Goal: Information Seeking & Learning: Understand process/instructions

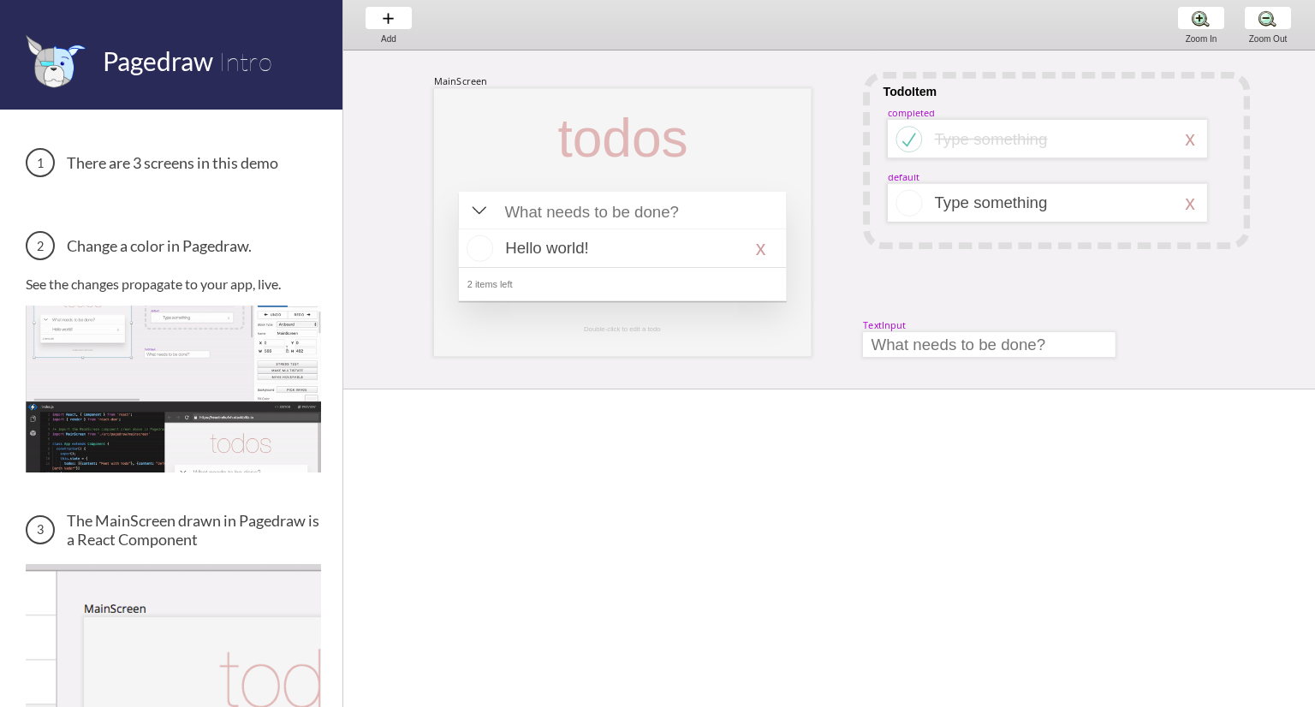
scroll to position [0, 17]
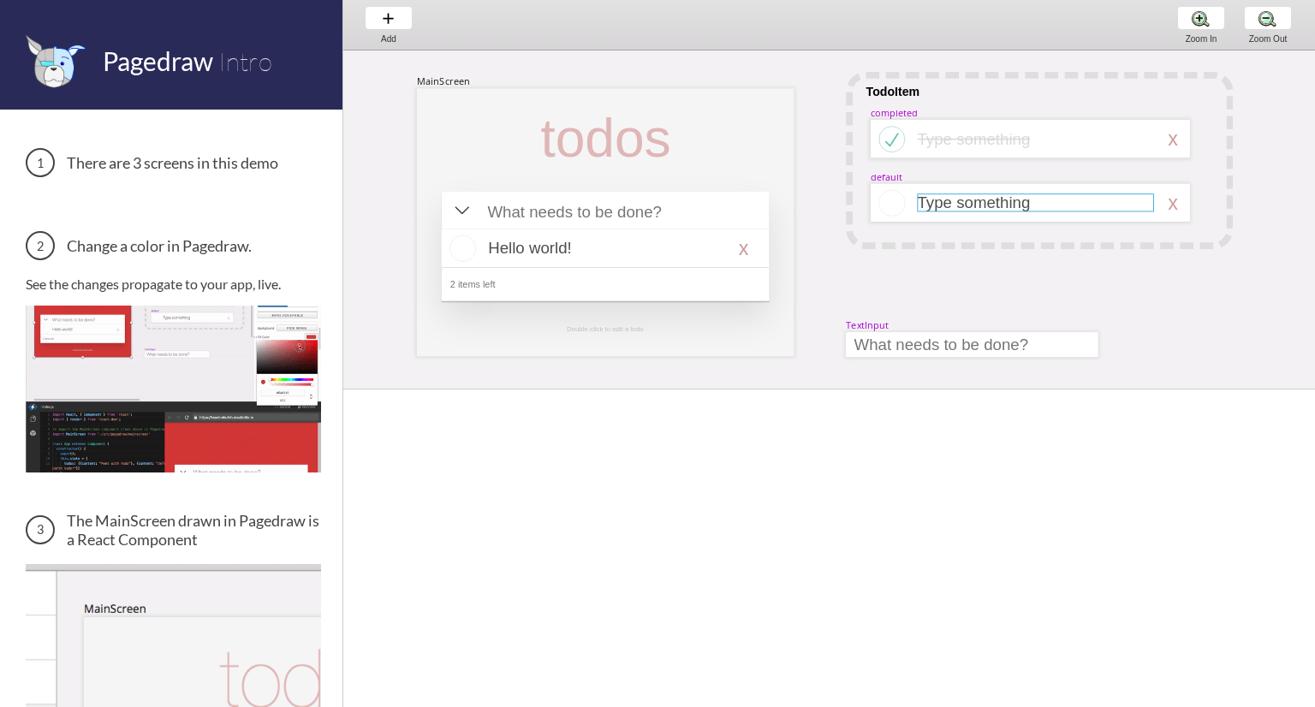
click at [962, 204] on div at bounding box center [1035, 202] width 236 height 18
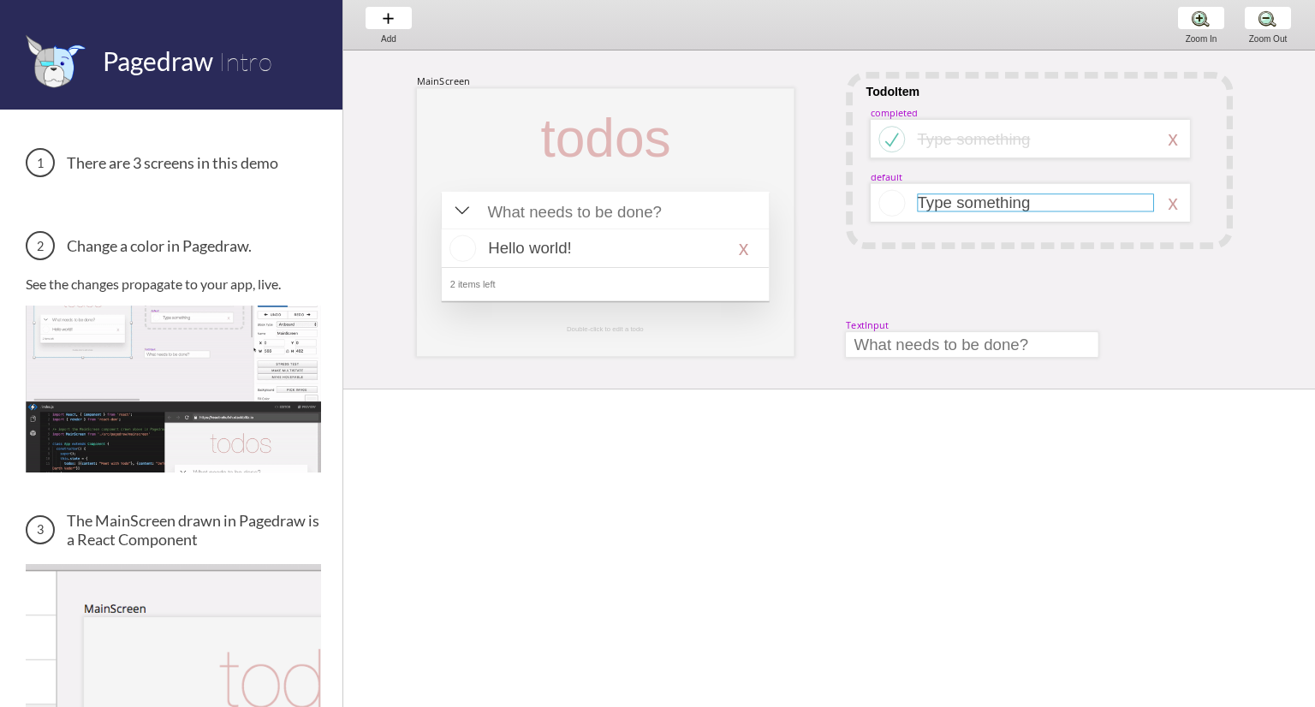
select select "3"
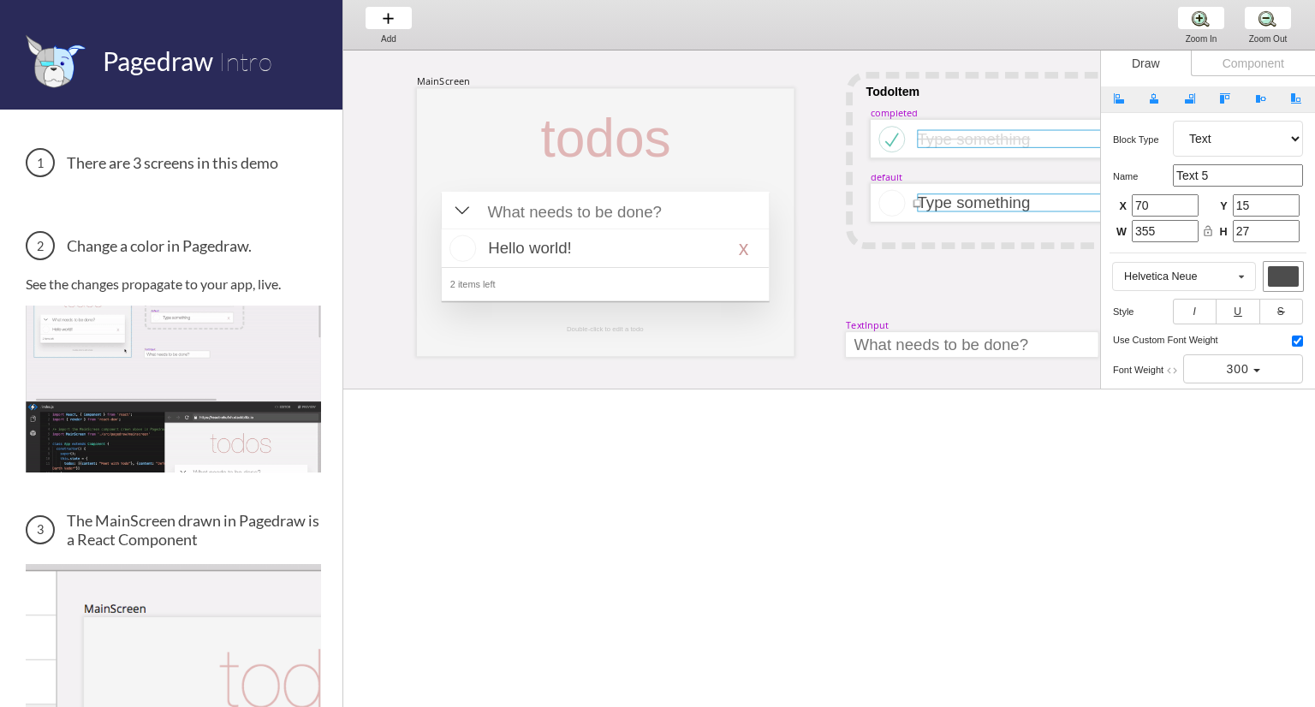
click at [921, 136] on div at bounding box center [1035, 139] width 236 height 18
select select "3"
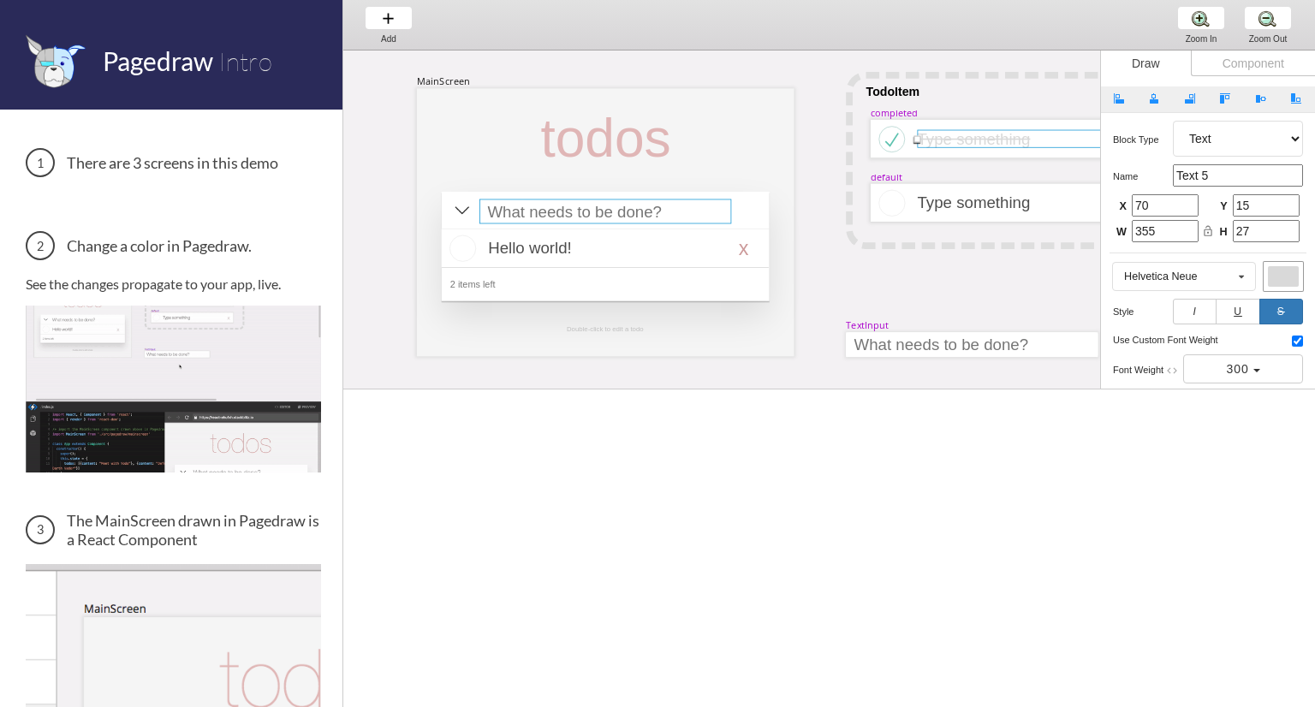
click at [631, 206] on div at bounding box center [605, 211] width 252 height 25
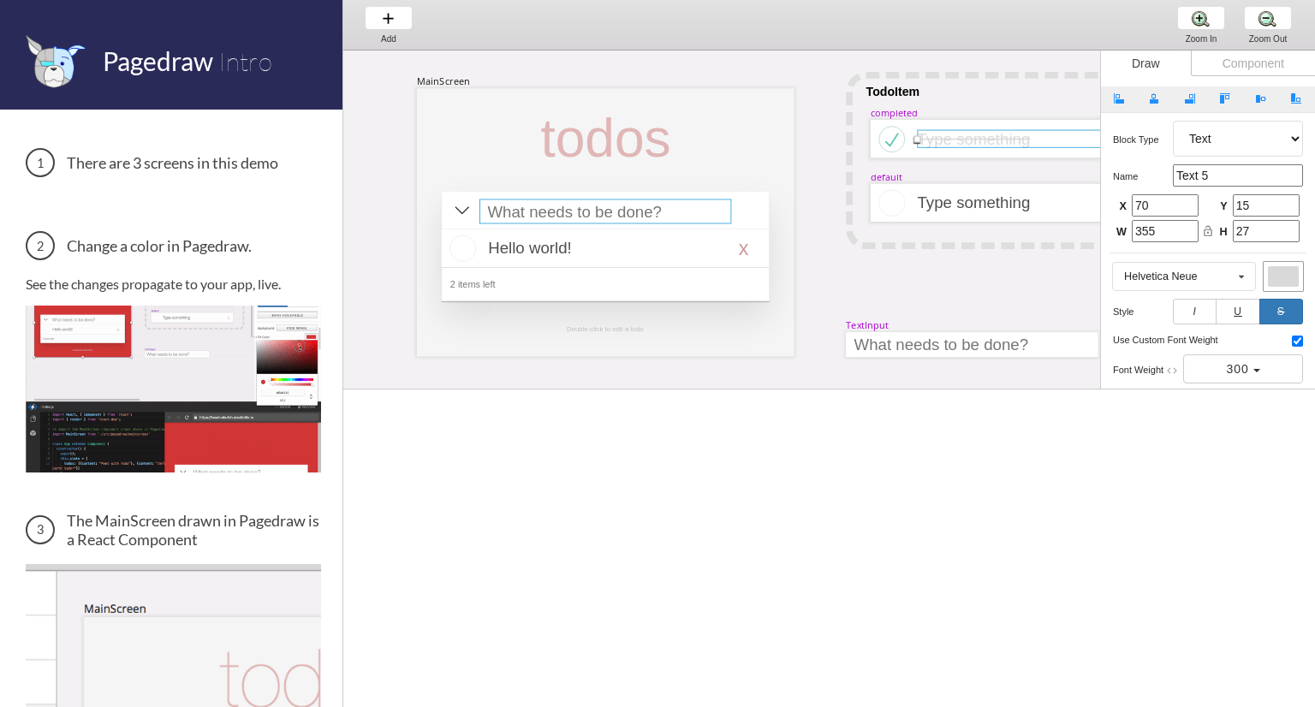
select select "15"
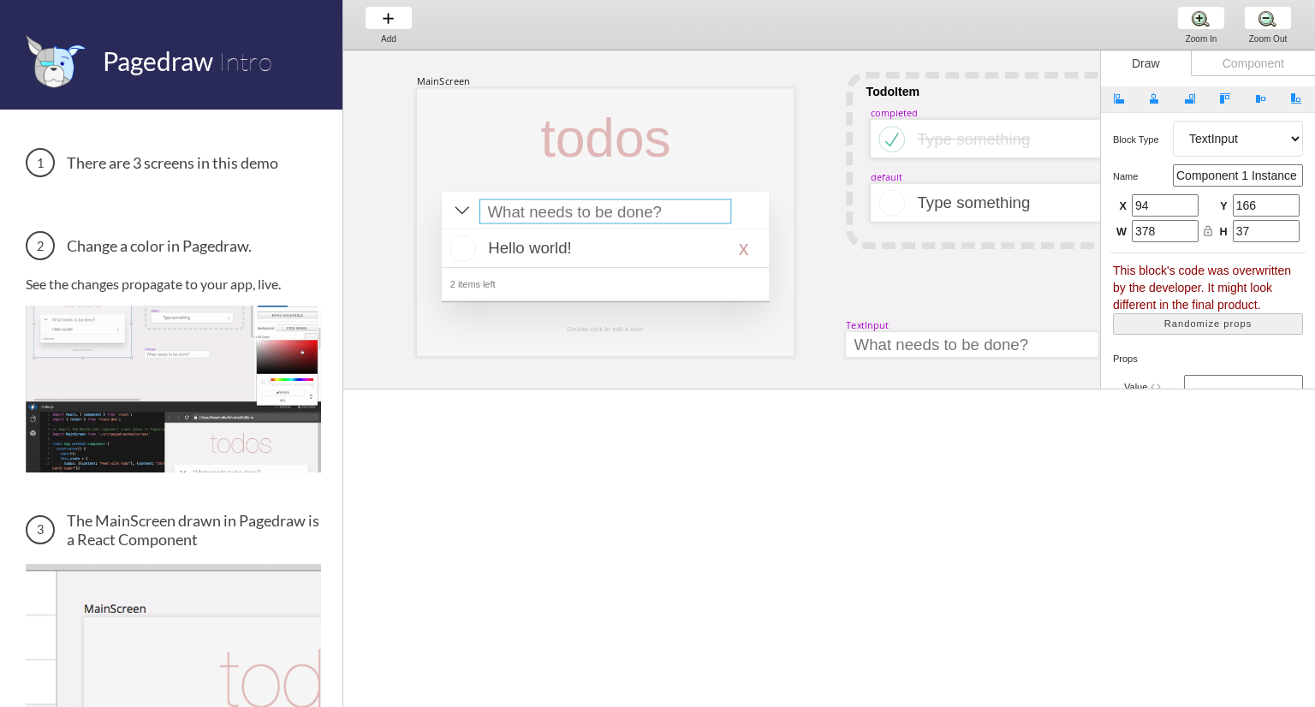
click at [193, 312] on img at bounding box center [173, 276] width 295 height 166
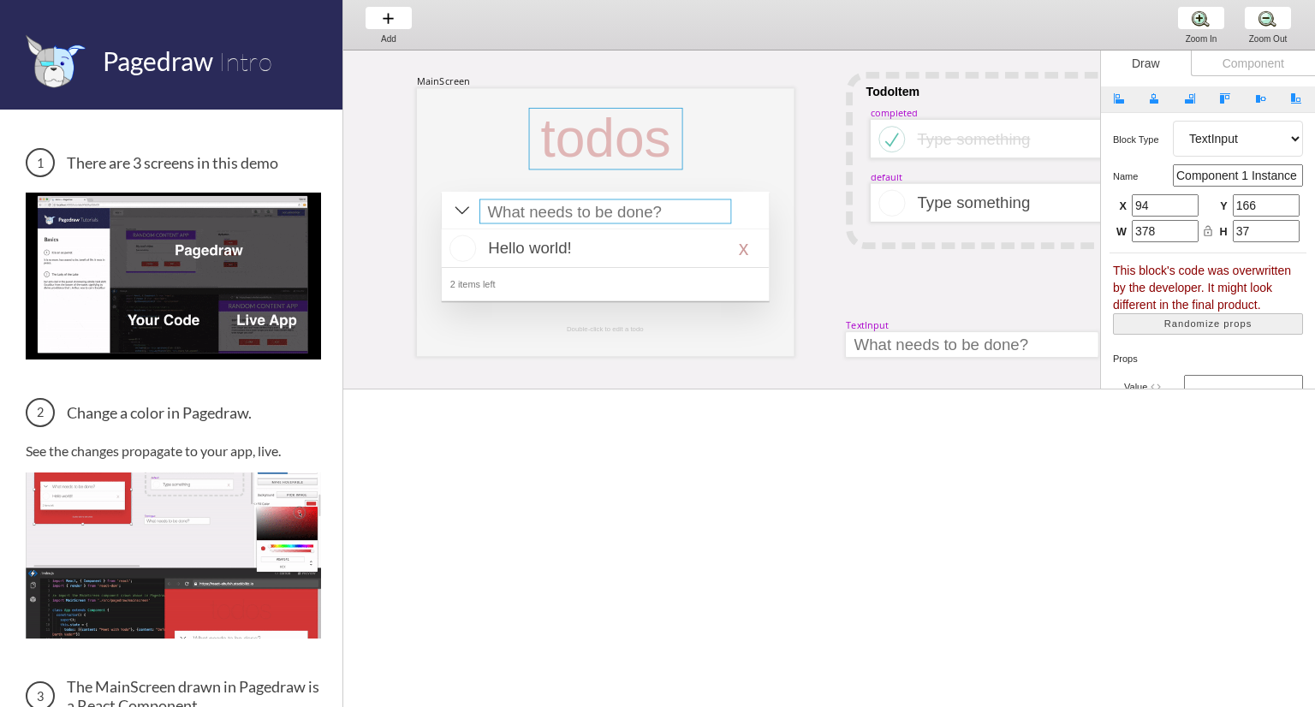
click at [610, 151] on div at bounding box center [606, 139] width 154 height 62
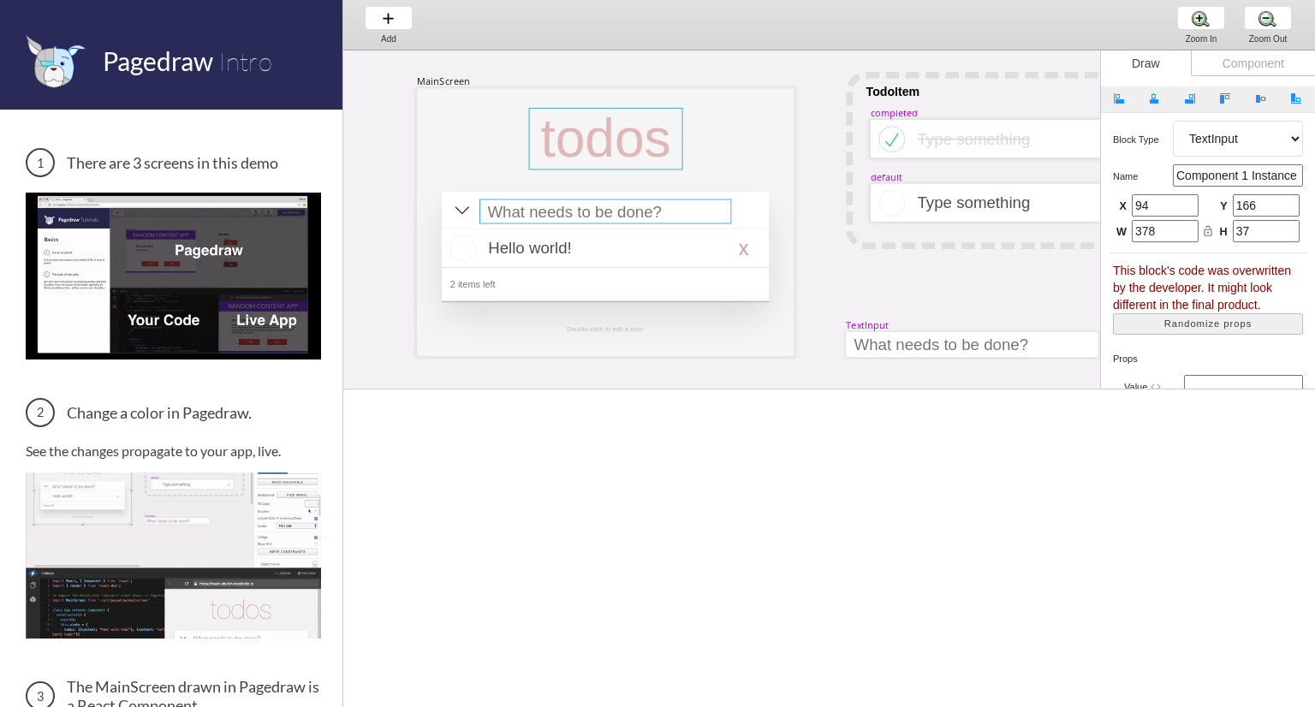
select select "3"
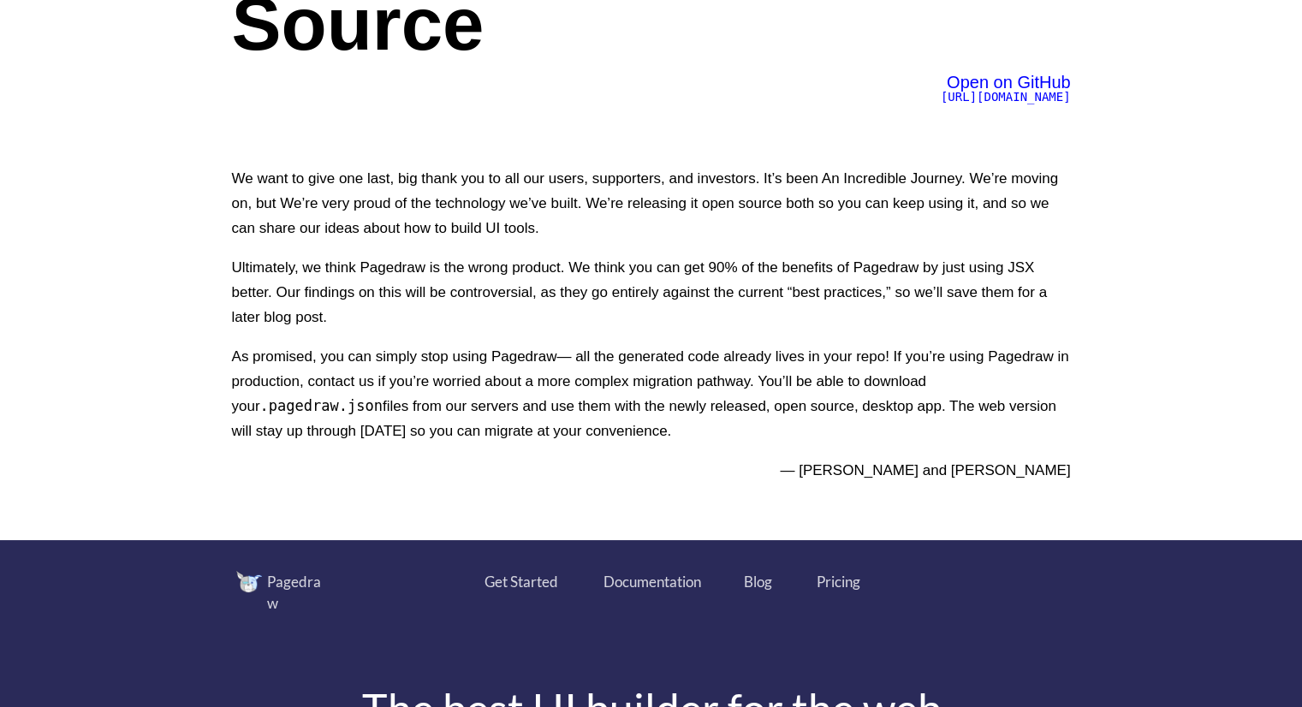
scroll to position [342, 0]
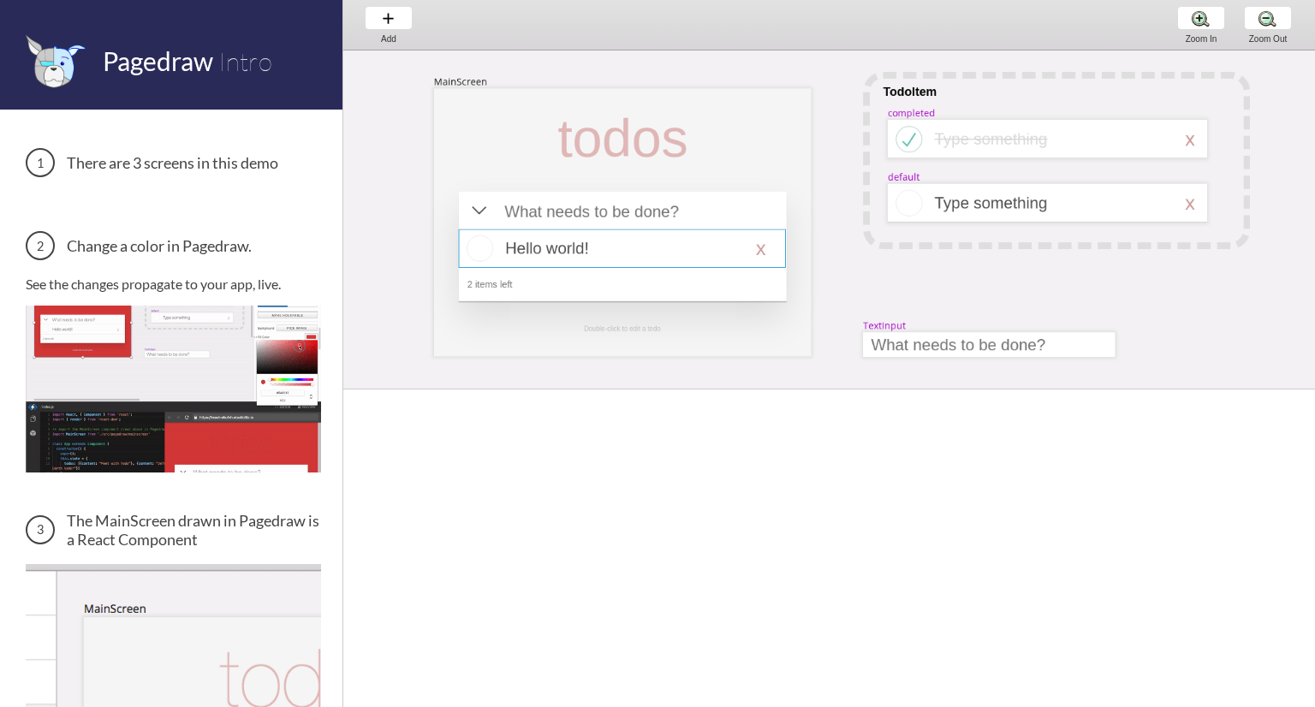
scroll to position [0, 17]
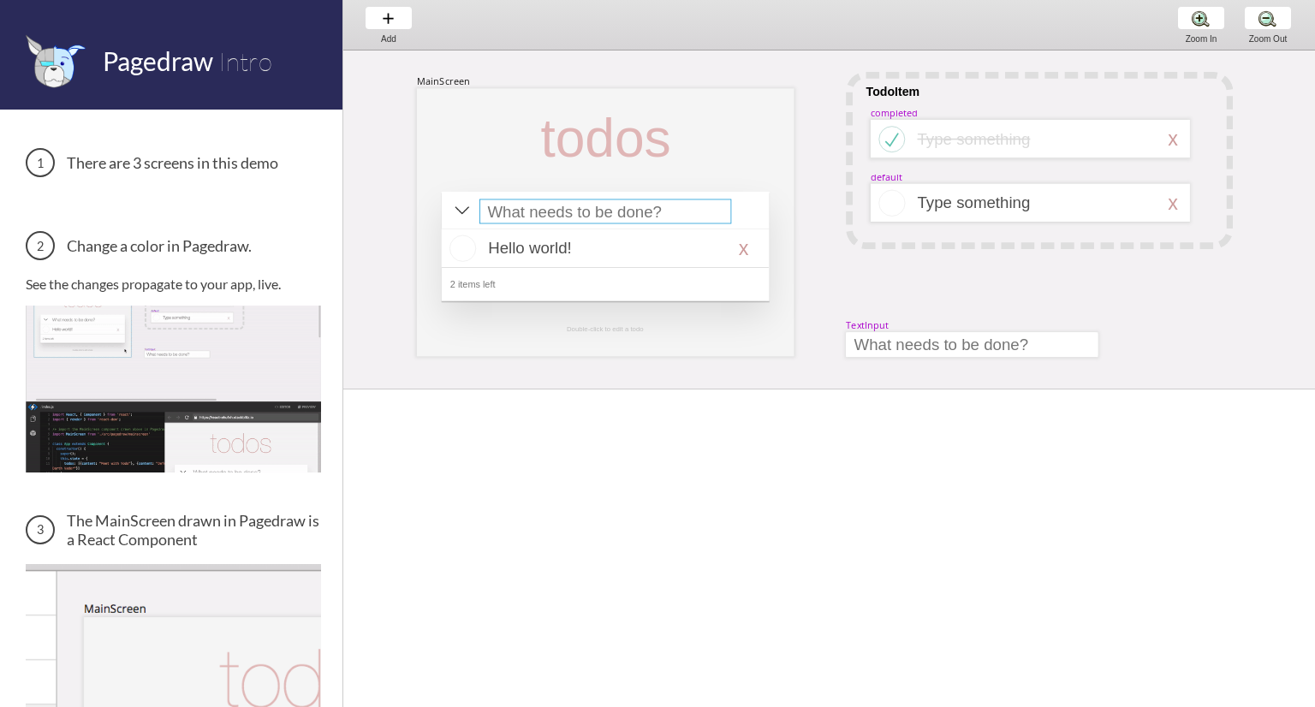
click at [579, 217] on div at bounding box center [605, 211] width 252 height 25
select select "15"
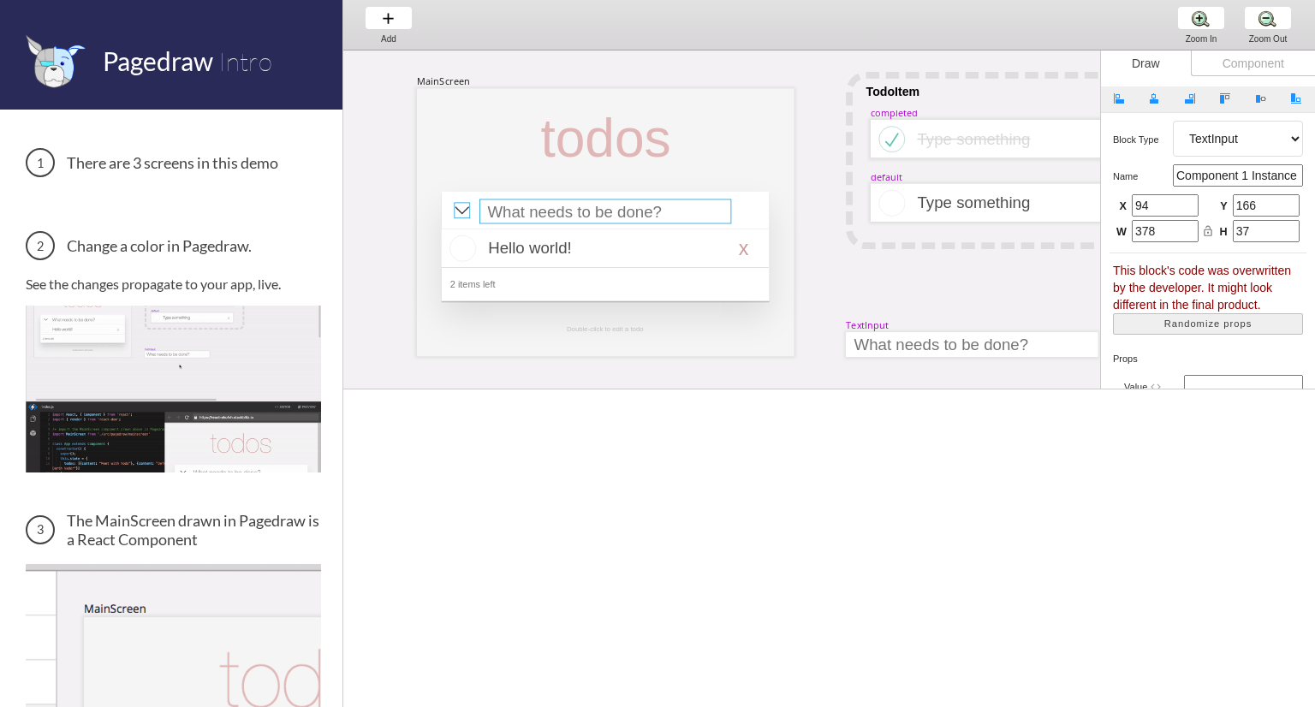
click at [464, 211] on div at bounding box center [462, 210] width 16 height 16
select select "8"
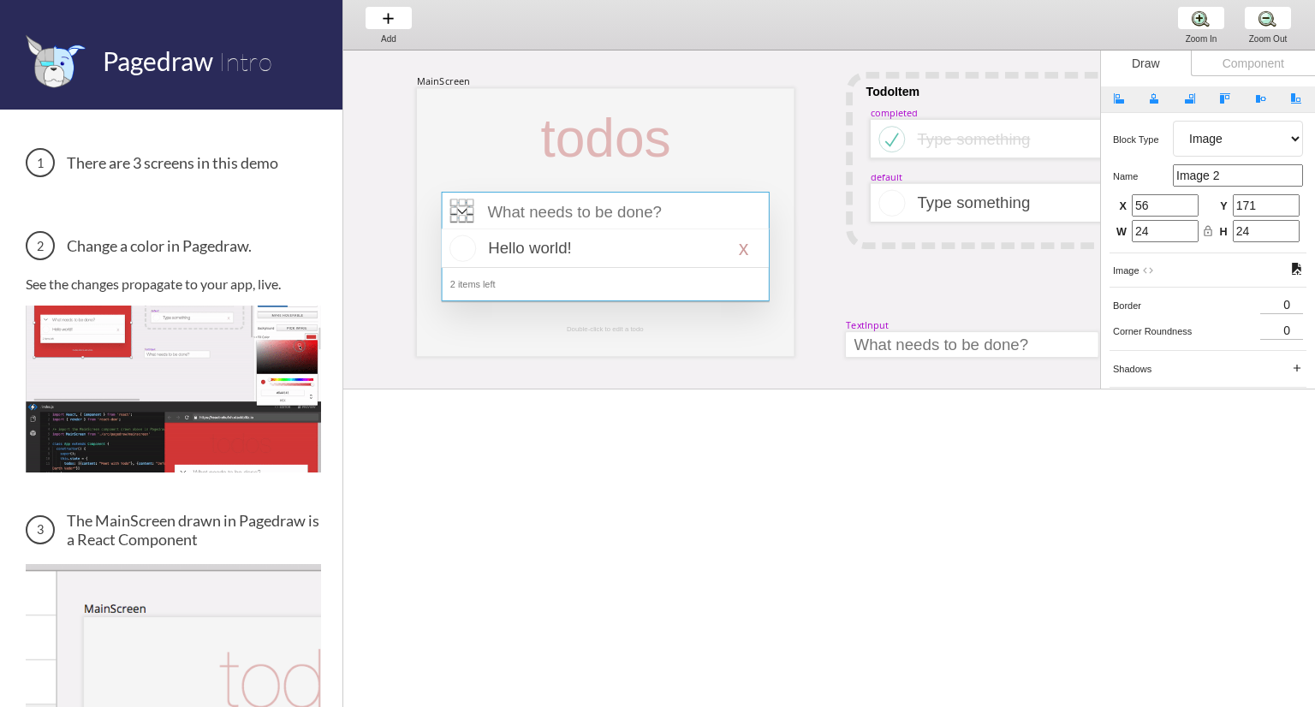
click at [553, 273] on div at bounding box center [606, 247] width 328 height 110
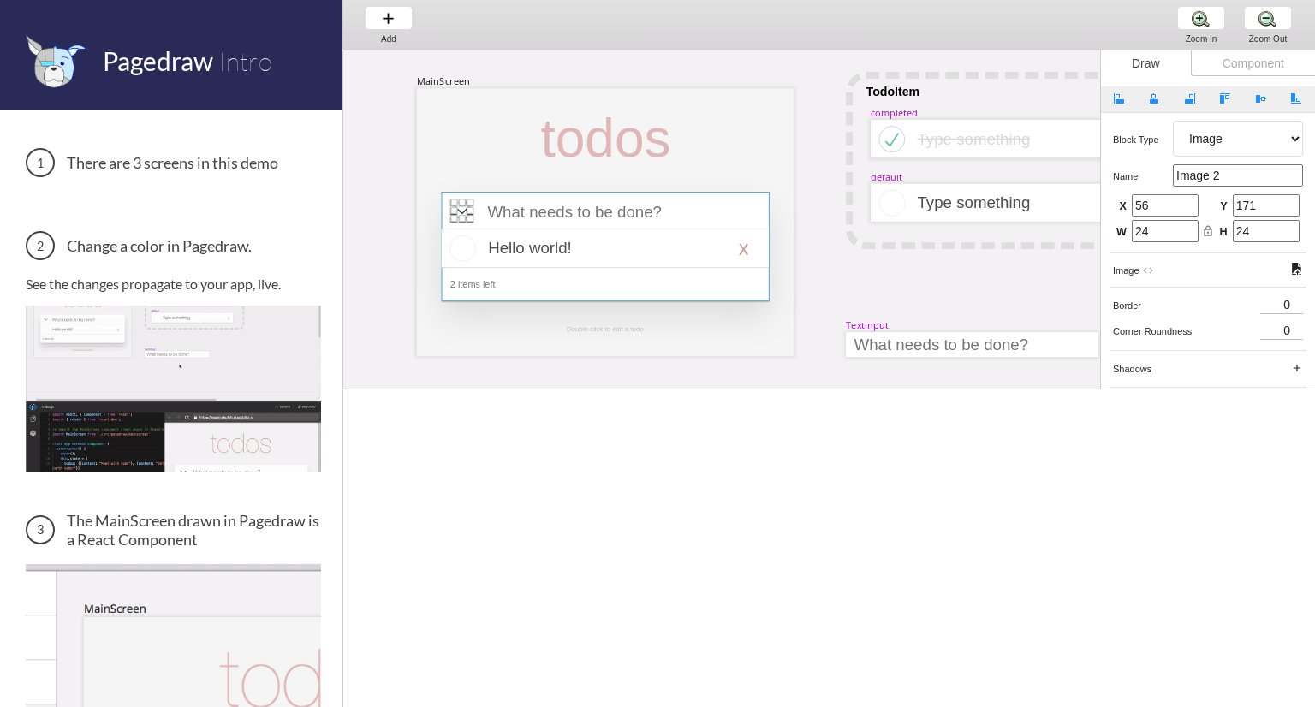
select select "4"
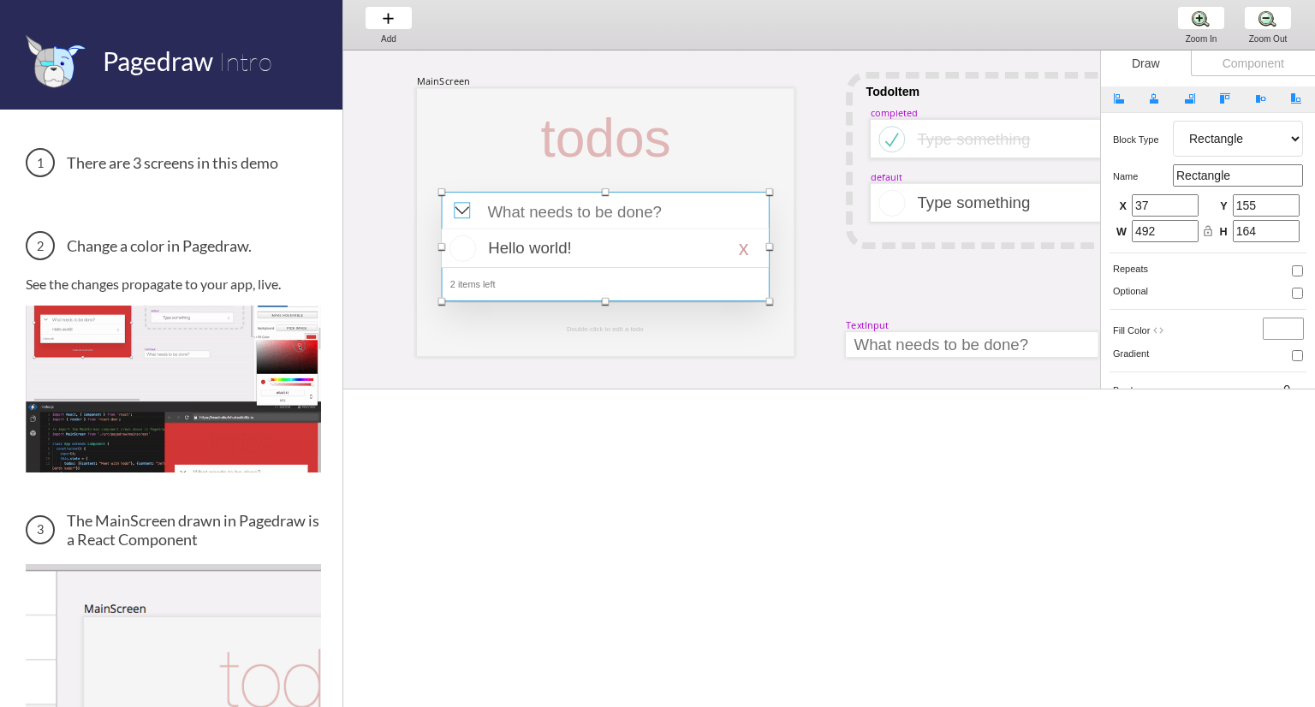
click at [467, 216] on div at bounding box center [462, 210] width 16 height 16
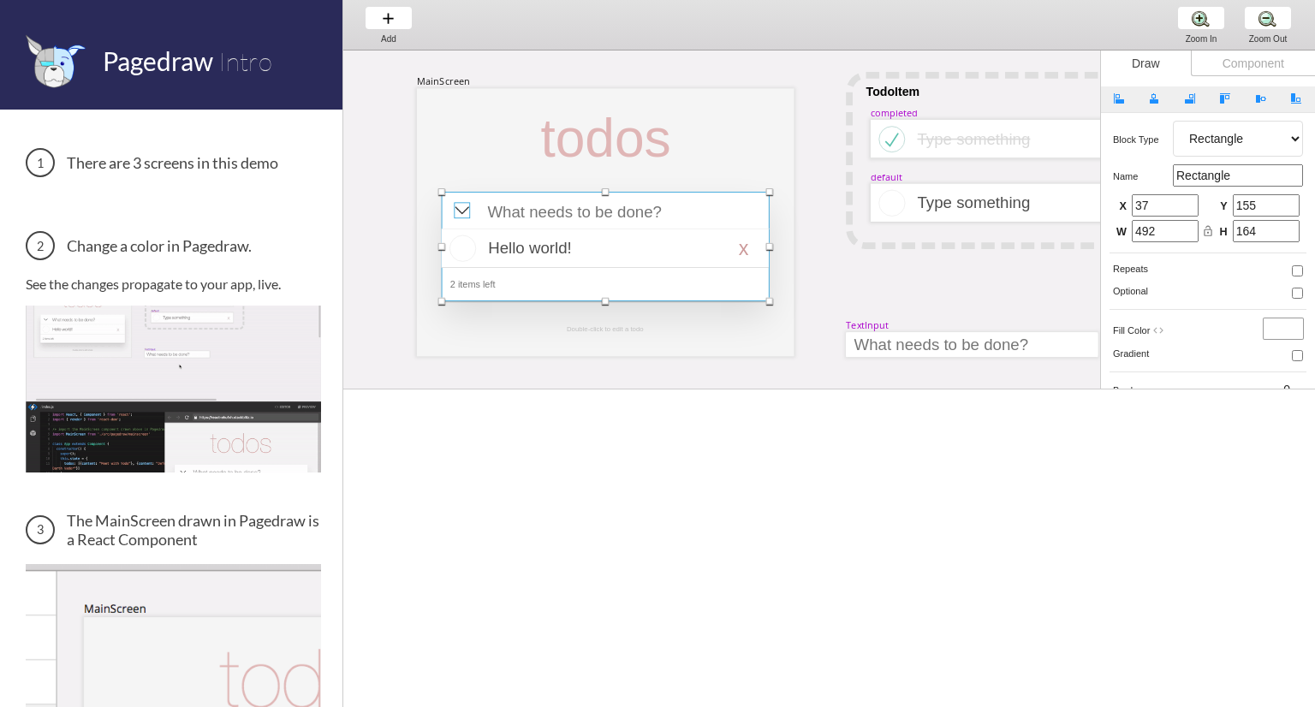
select select "8"
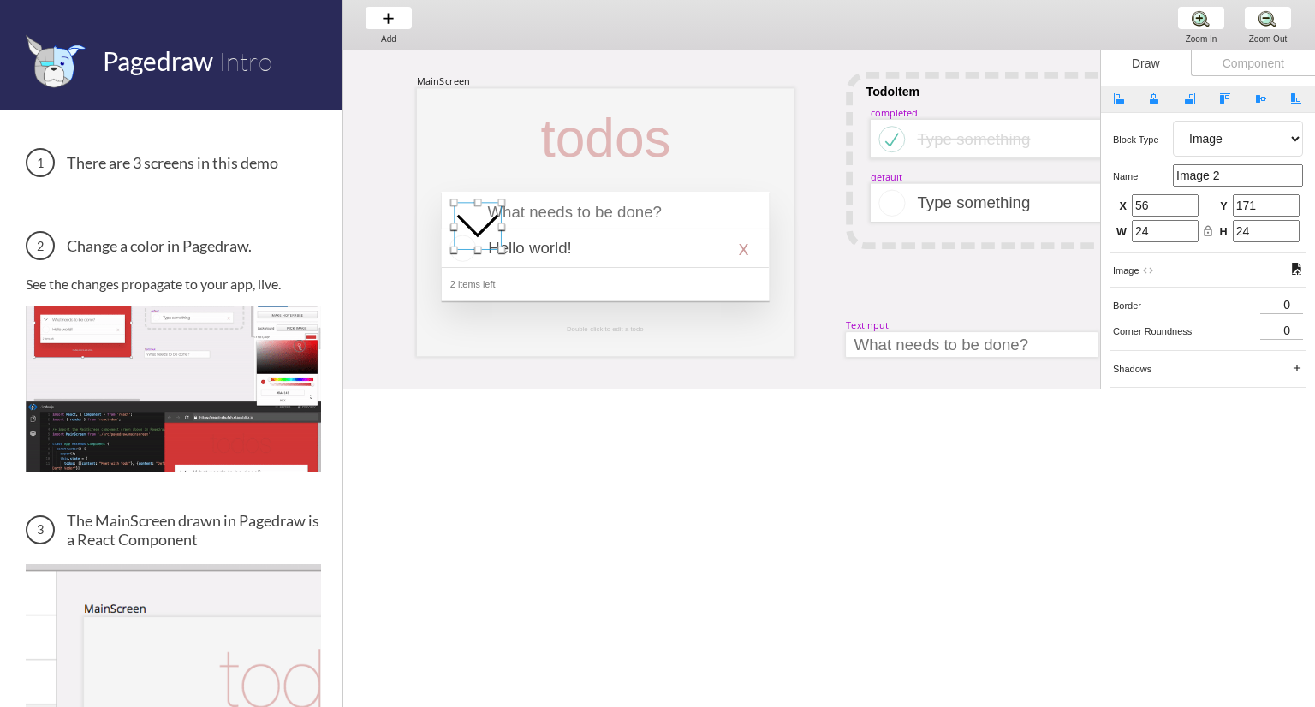
drag, startPoint x: 467, startPoint y: 216, endPoint x: 500, endPoint y: 247, distance: 46.0
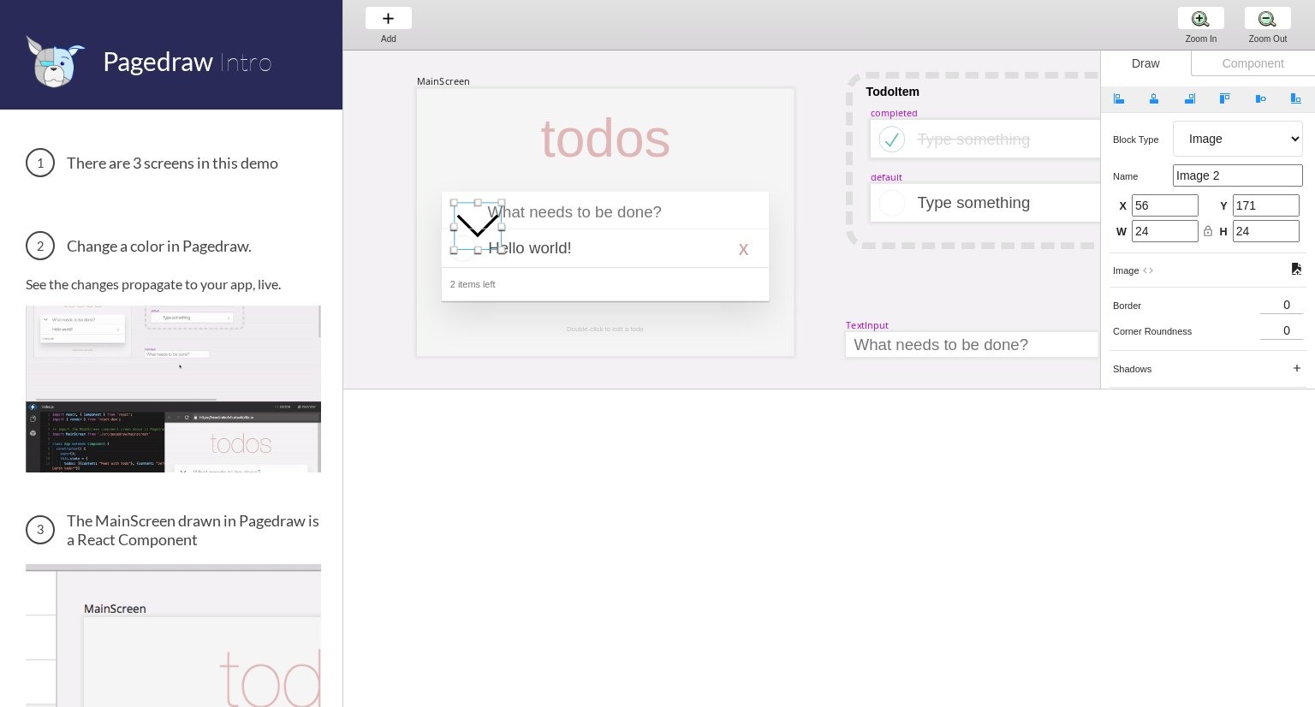
click at [500, 247] on div at bounding box center [501, 250] width 7 height 7
type input "71"
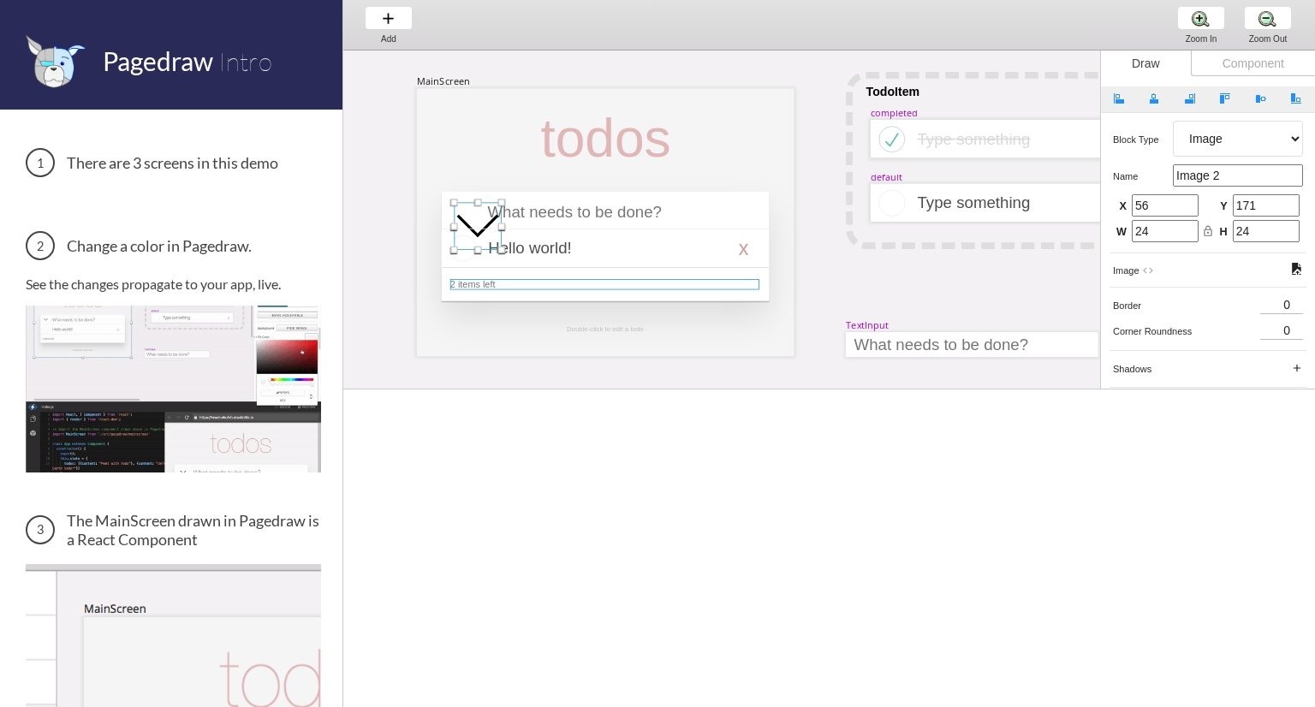
type input "71"
click at [599, 288] on div at bounding box center [604, 284] width 309 height 10
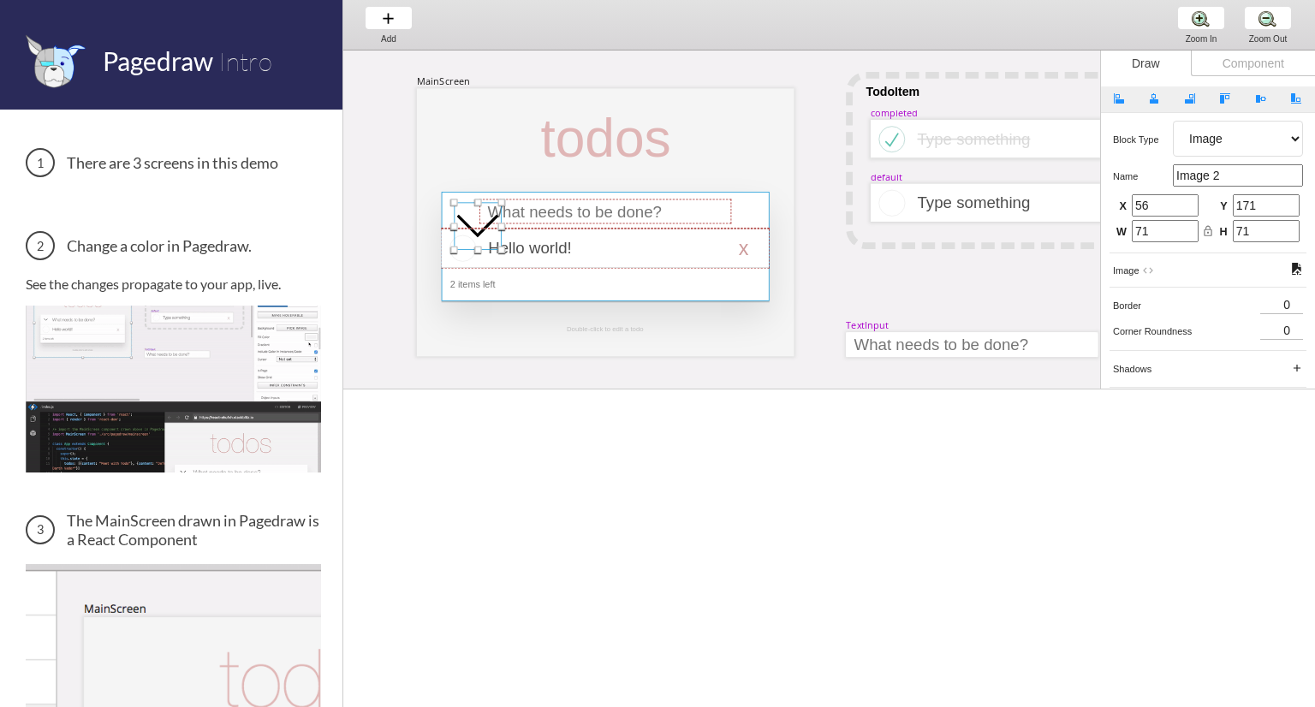
select select "3"
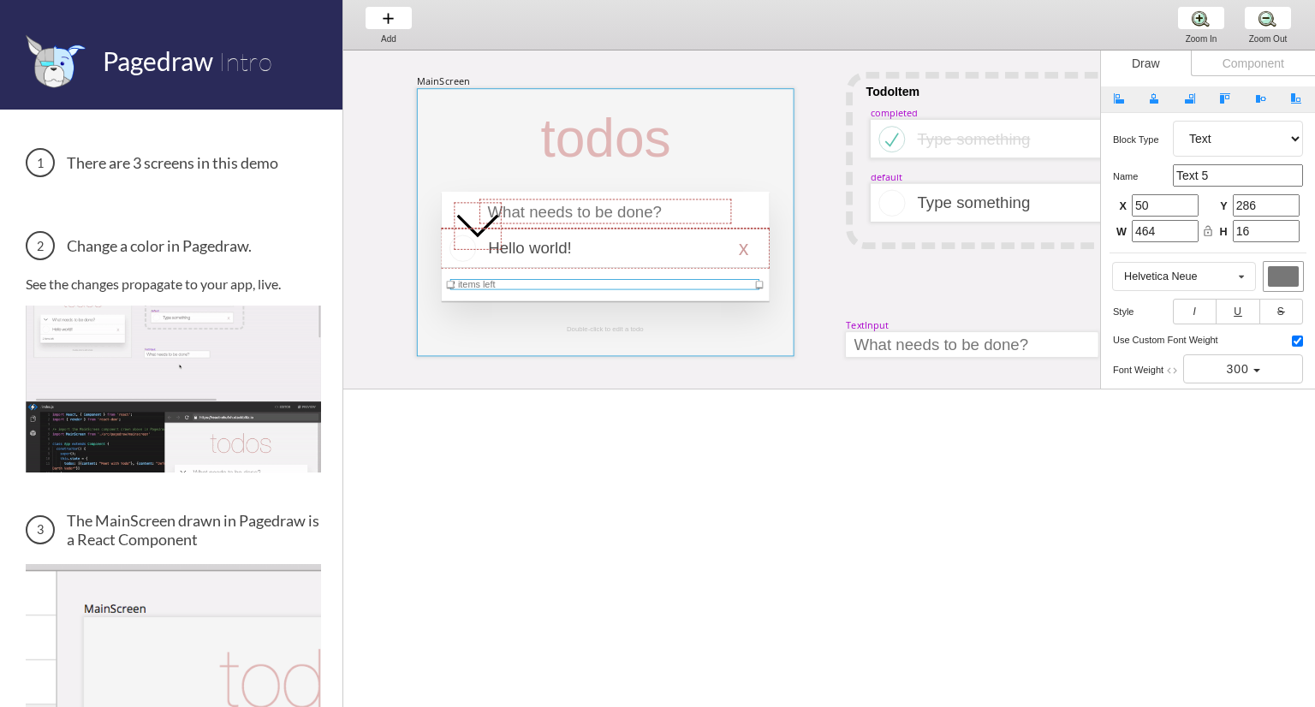
drag, startPoint x: 614, startPoint y: 340, endPoint x: 782, endPoint y: 334, distance: 167.9
click at [616, 340] on div at bounding box center [606, 222] width 378 height 268
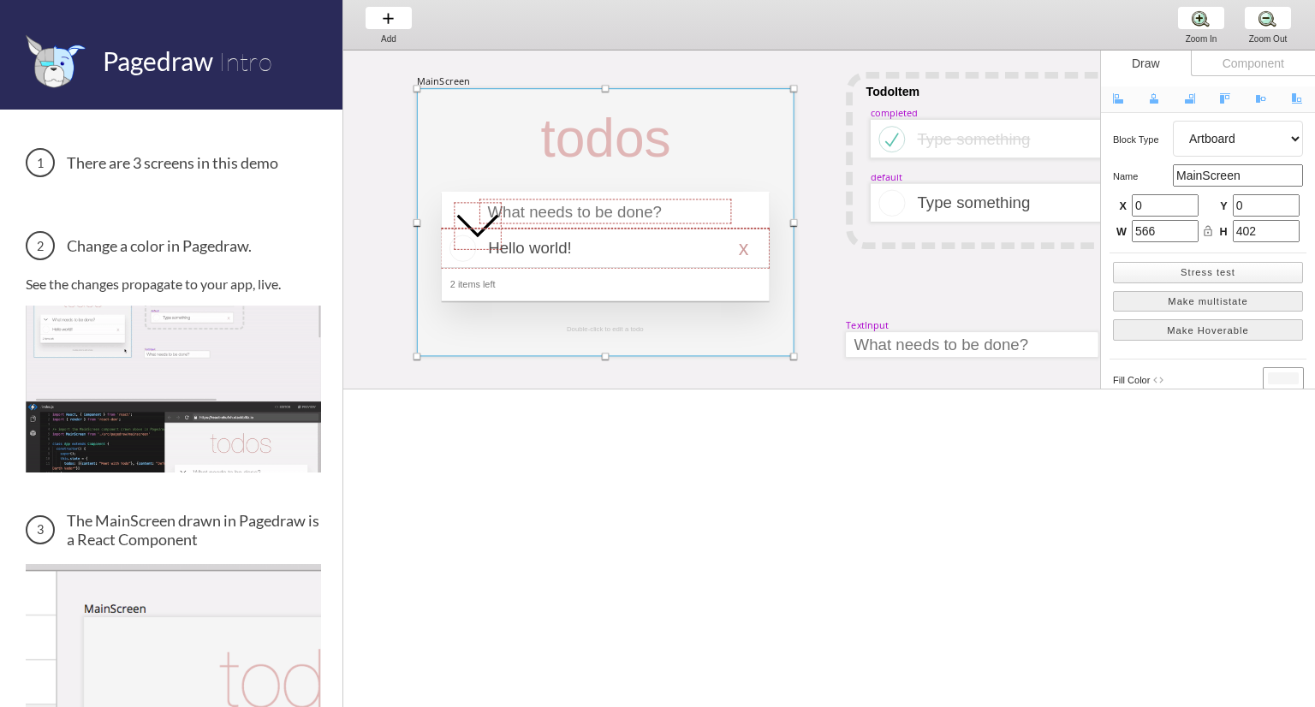
click at [1203, 272] on button "Stress test" at bounding box center [1208, 272] width 190 height 21
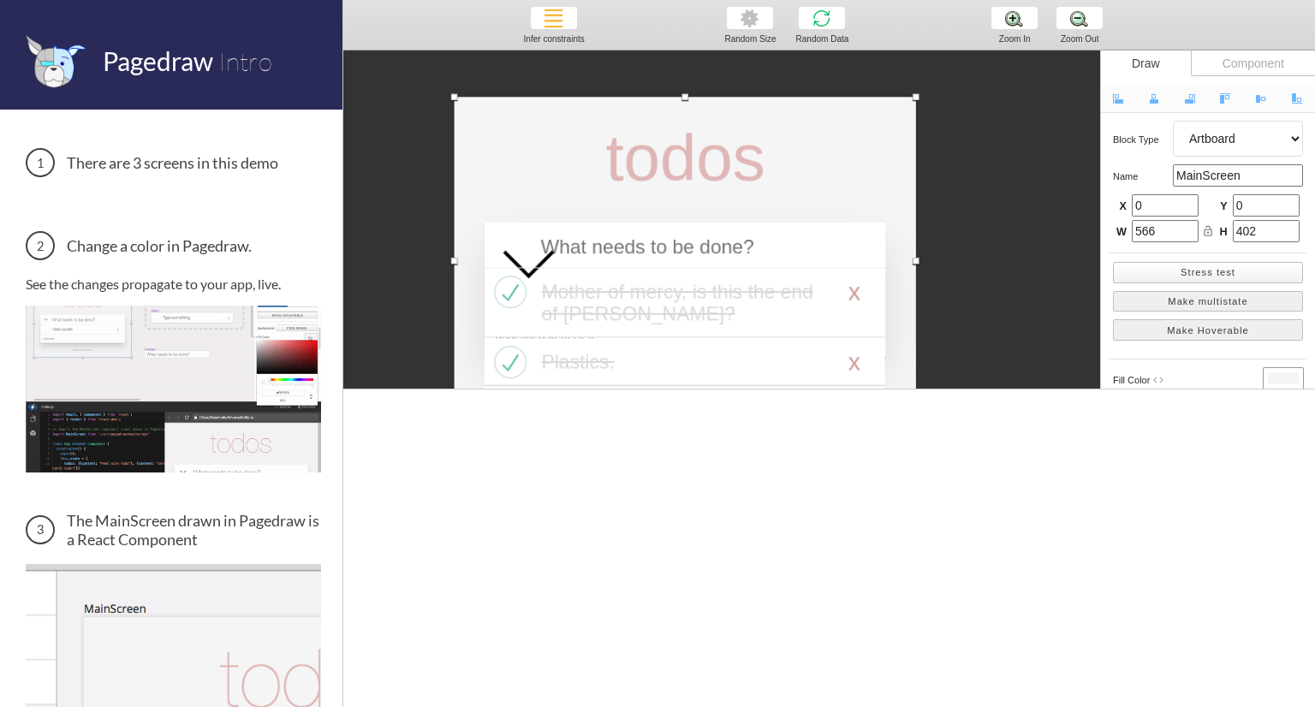
scroll to position [46, 0]
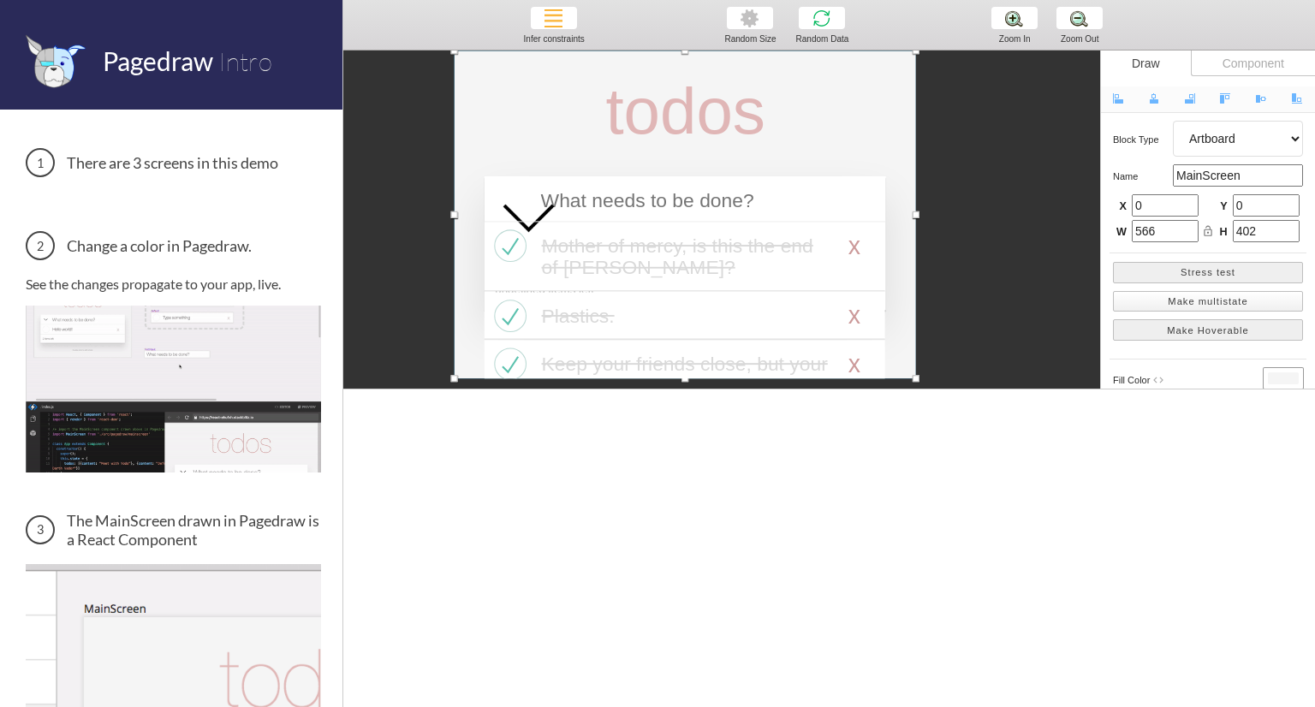
click at [1195, 300] on button "Make multistate" at bounding box center [1208, 301] width 190 height 21
type input "default"
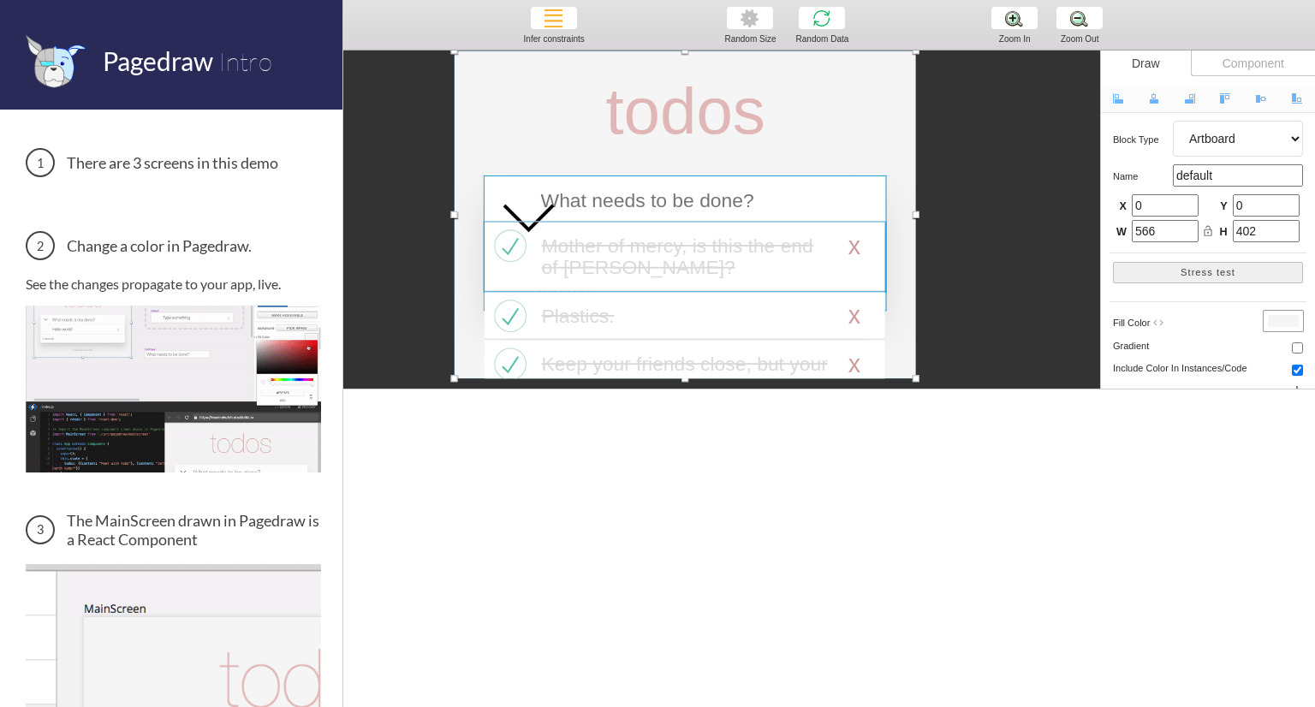
click at [781, 251] on div "Mother of mercy, is this the end of Rico?" at bounding box center [686, 257] width 289 height 44
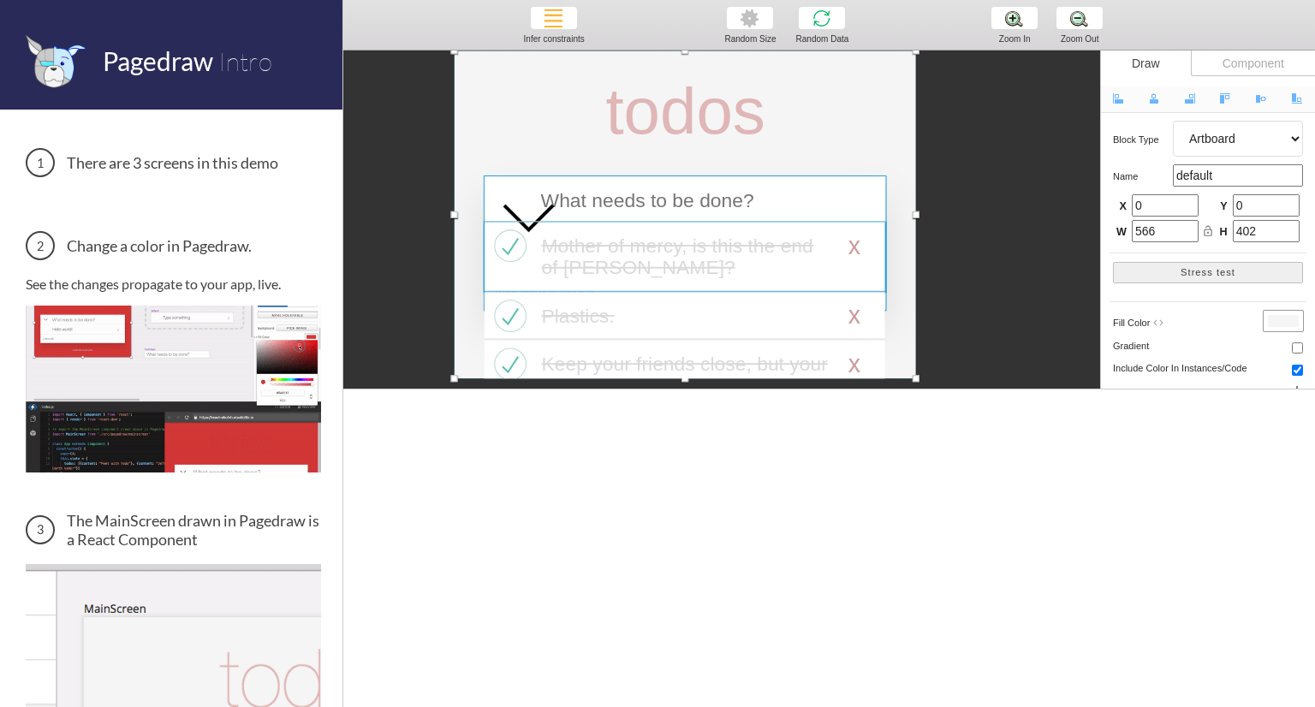
select select "16"
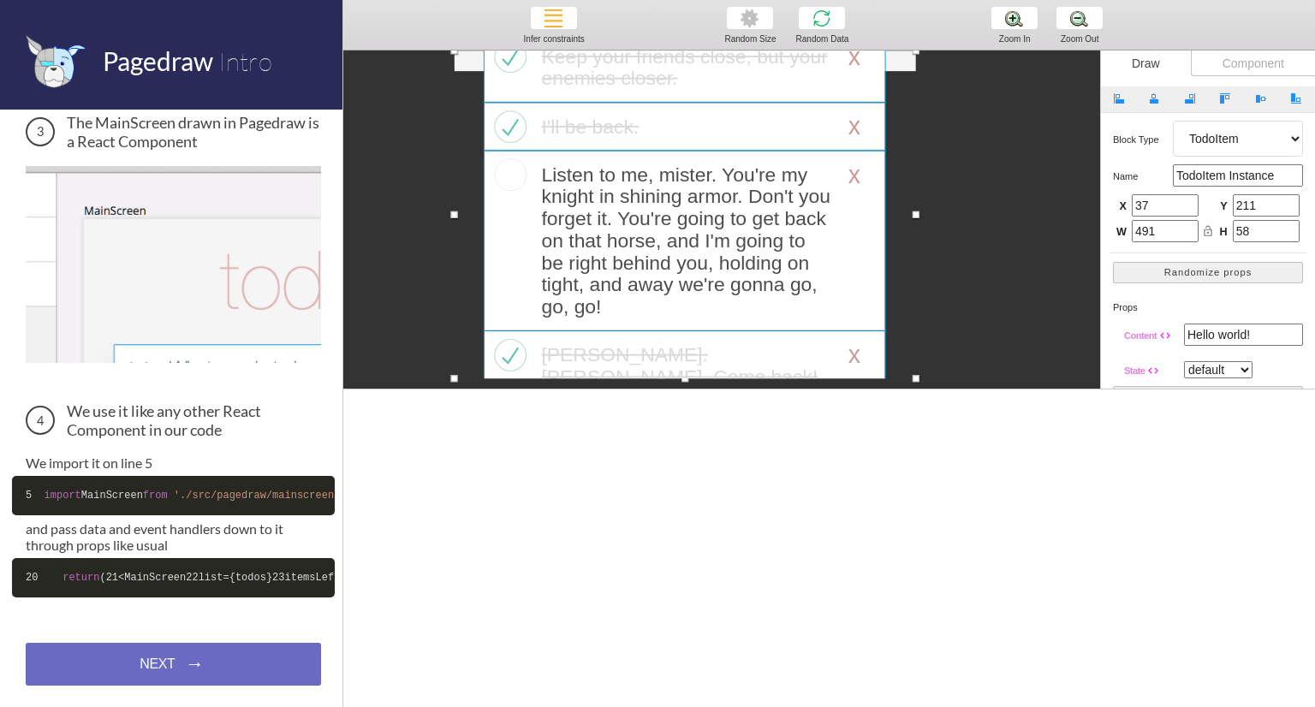
scroll to position [633, 0]
click at [116, 401] on h3 "We use it like any other React Component in our code" at bounding box center [173, 420] width 295 height 38
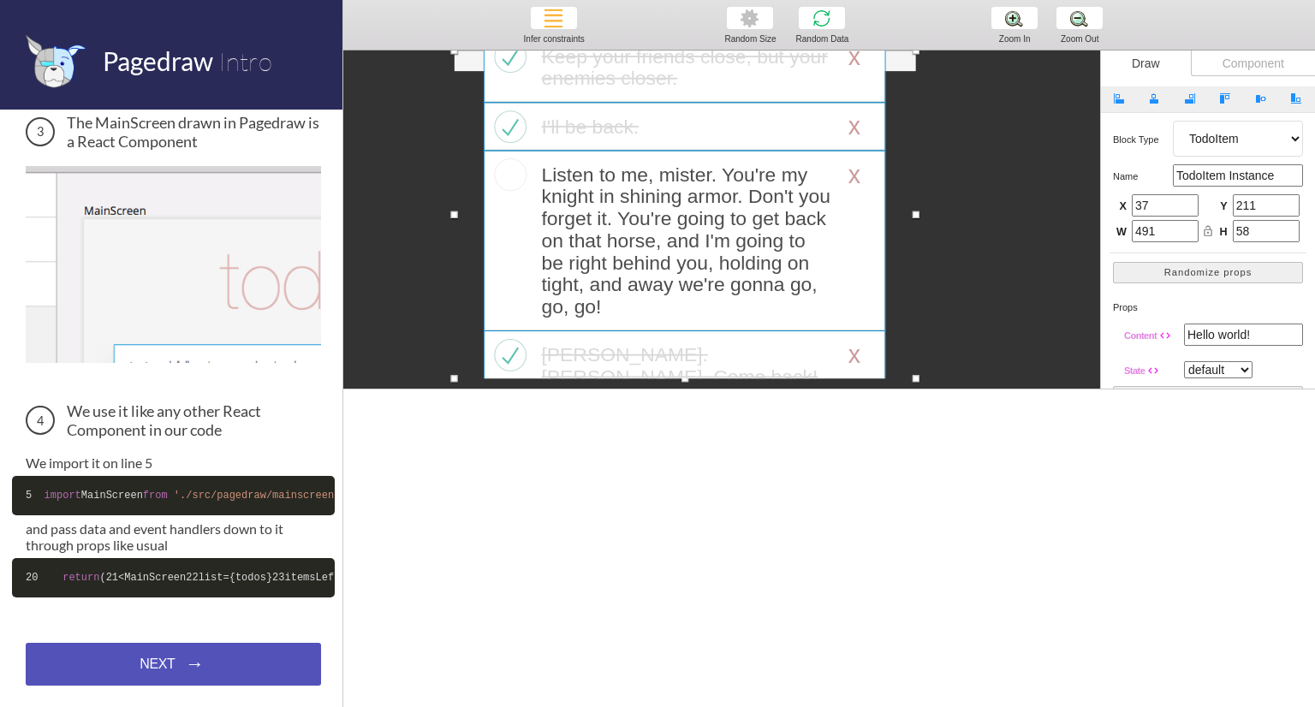
click at [174, 675] on div "NEXT → NEXT → NEXT →" at bounding box center [173, 664] width 295 height 43
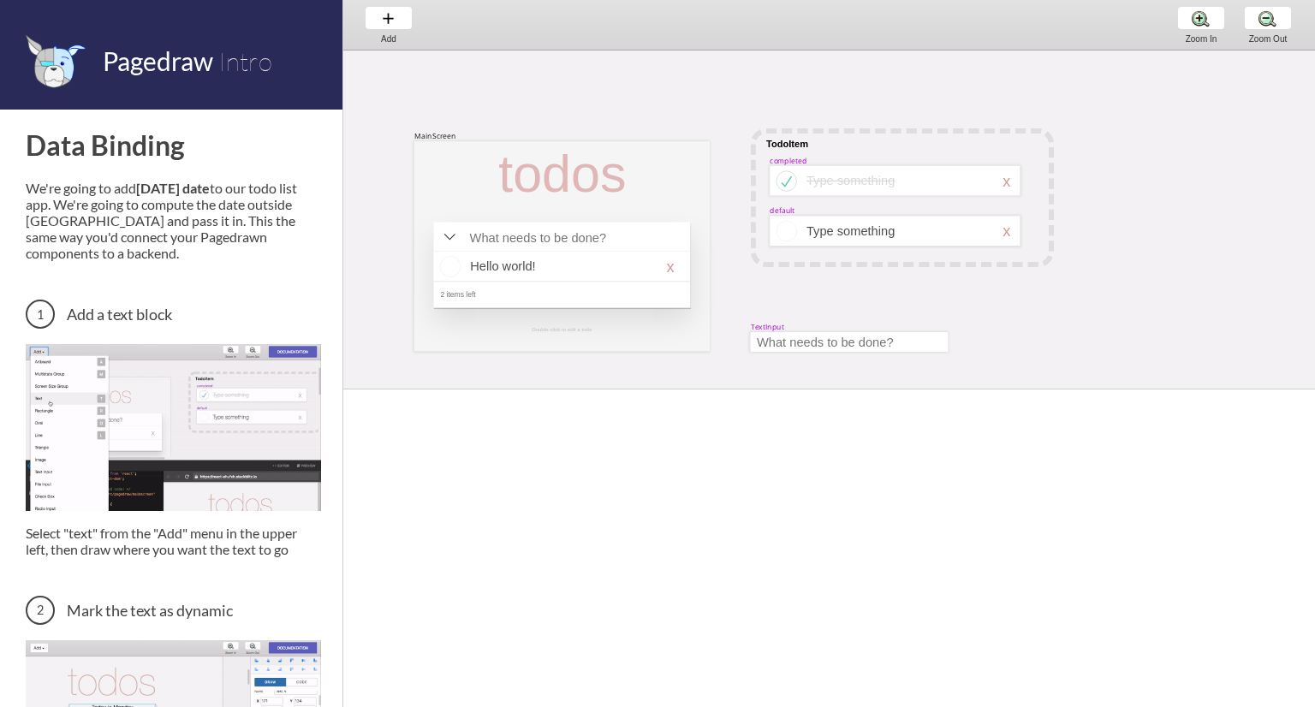
scroll to position [25, 0]
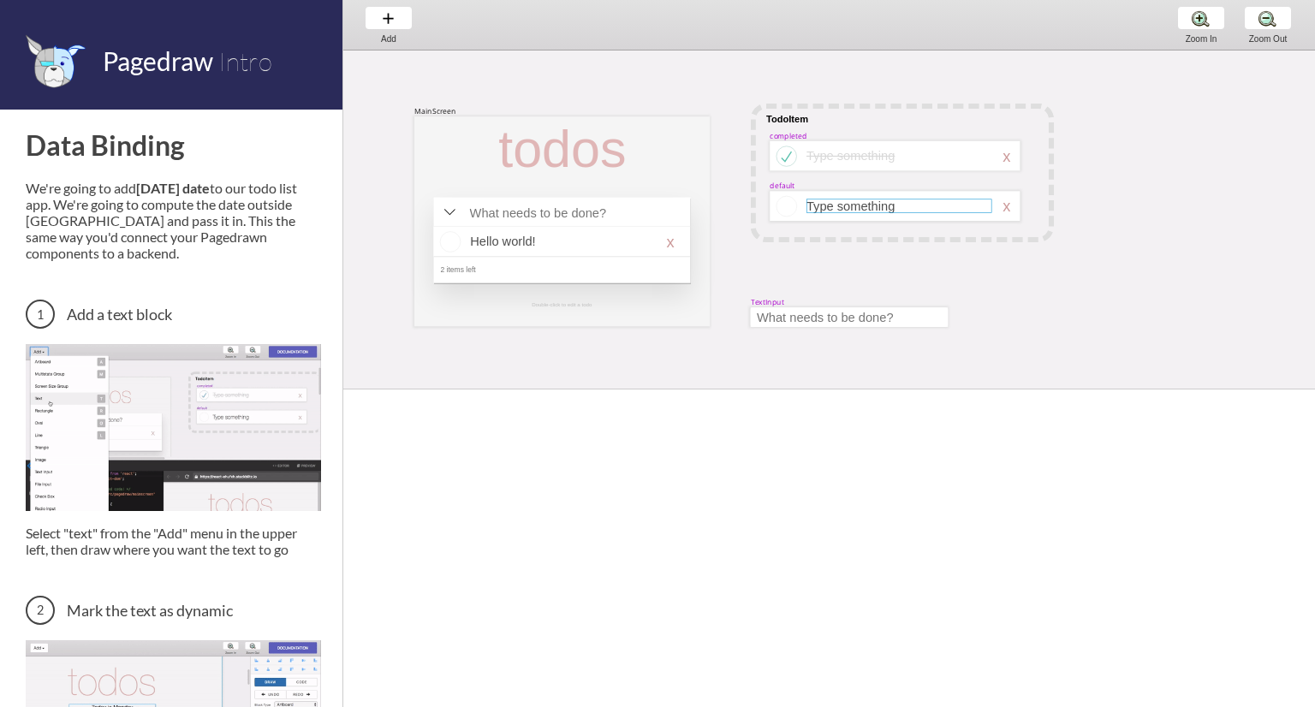
click at [841, 199] on div at bounding box center [899, 206] width 186 height 14
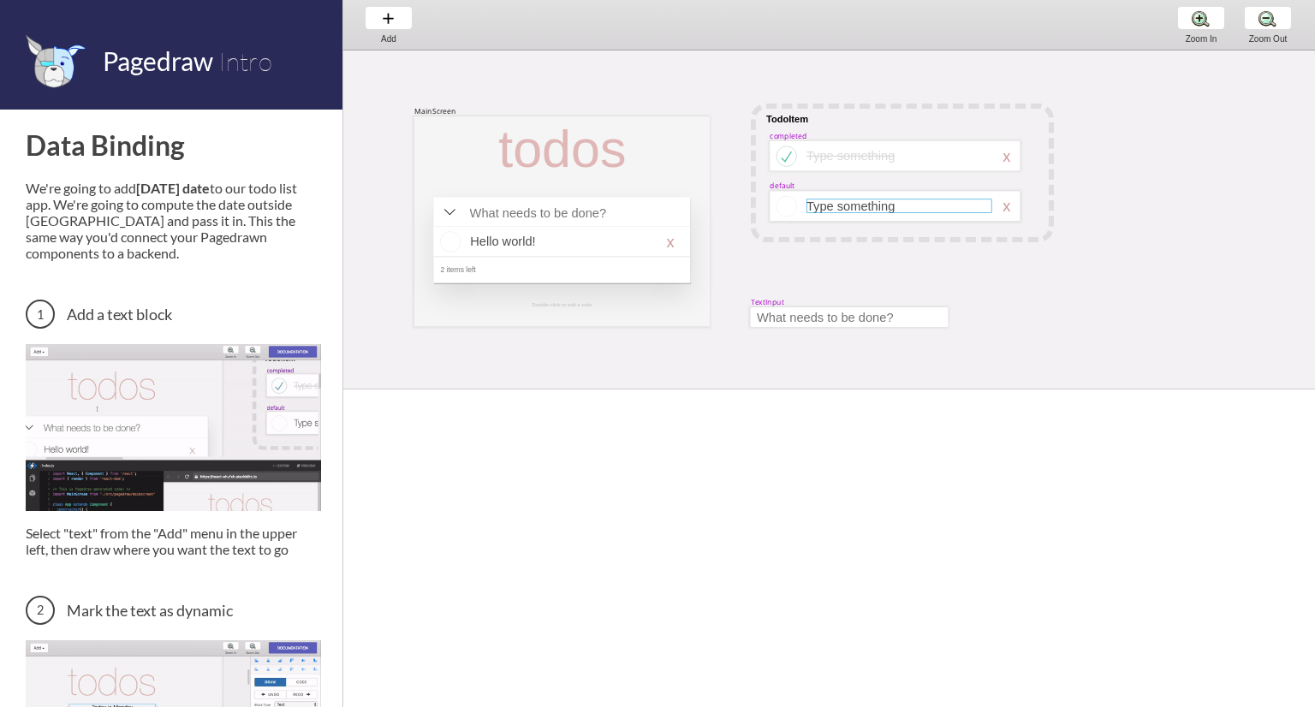
select select "3"
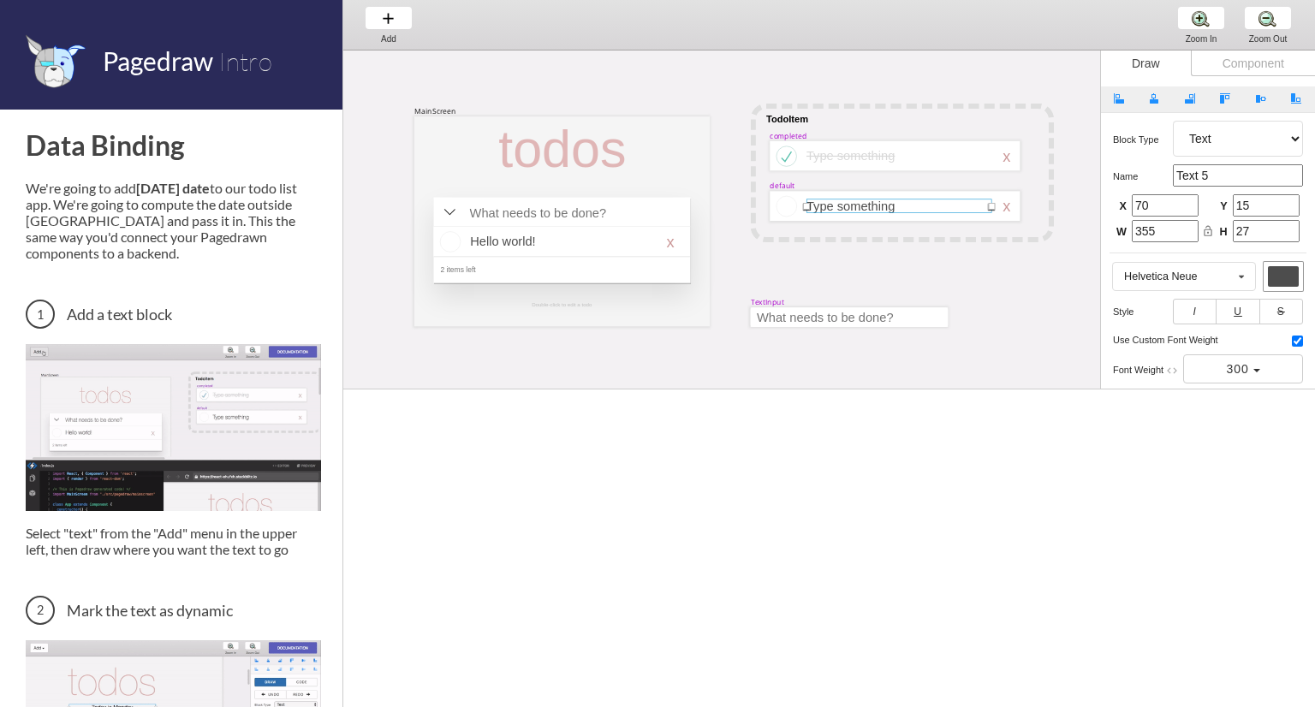
click at [937, 205] on div at bounding box center [899, 206] width 186 height 14
select select "1"
select select "8"
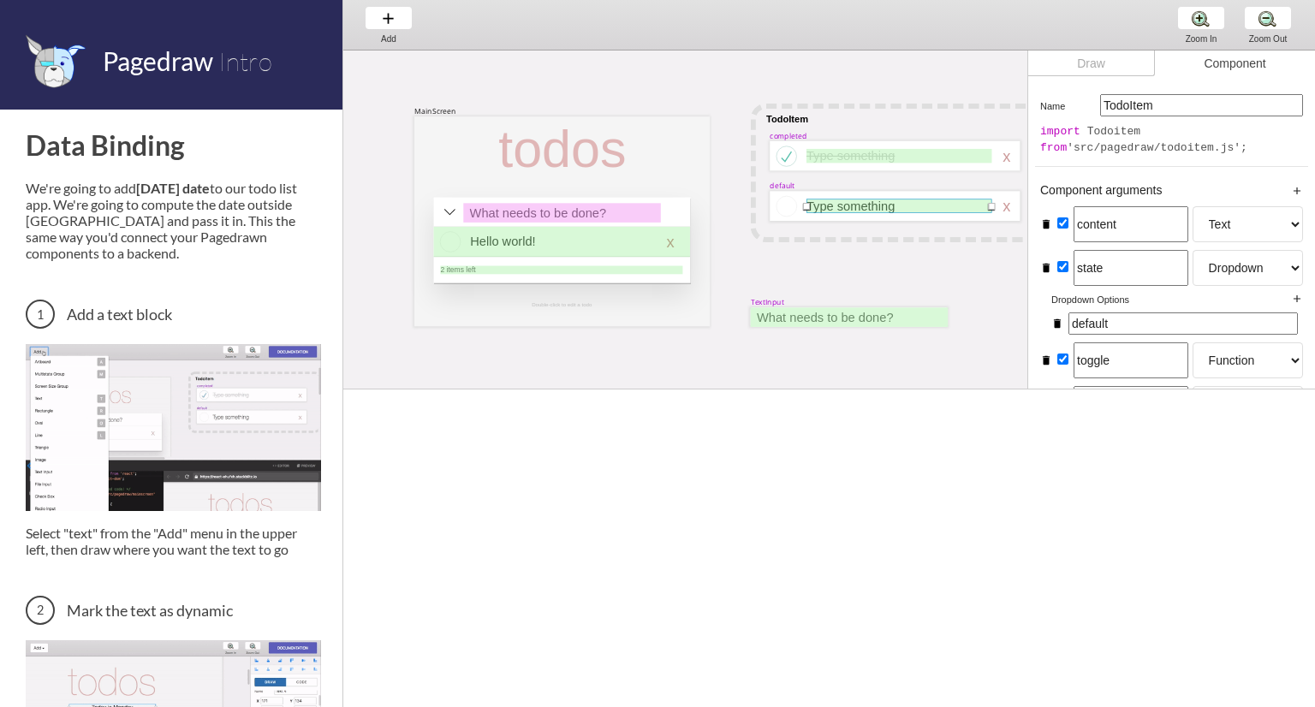
select select "1"
select select "8"
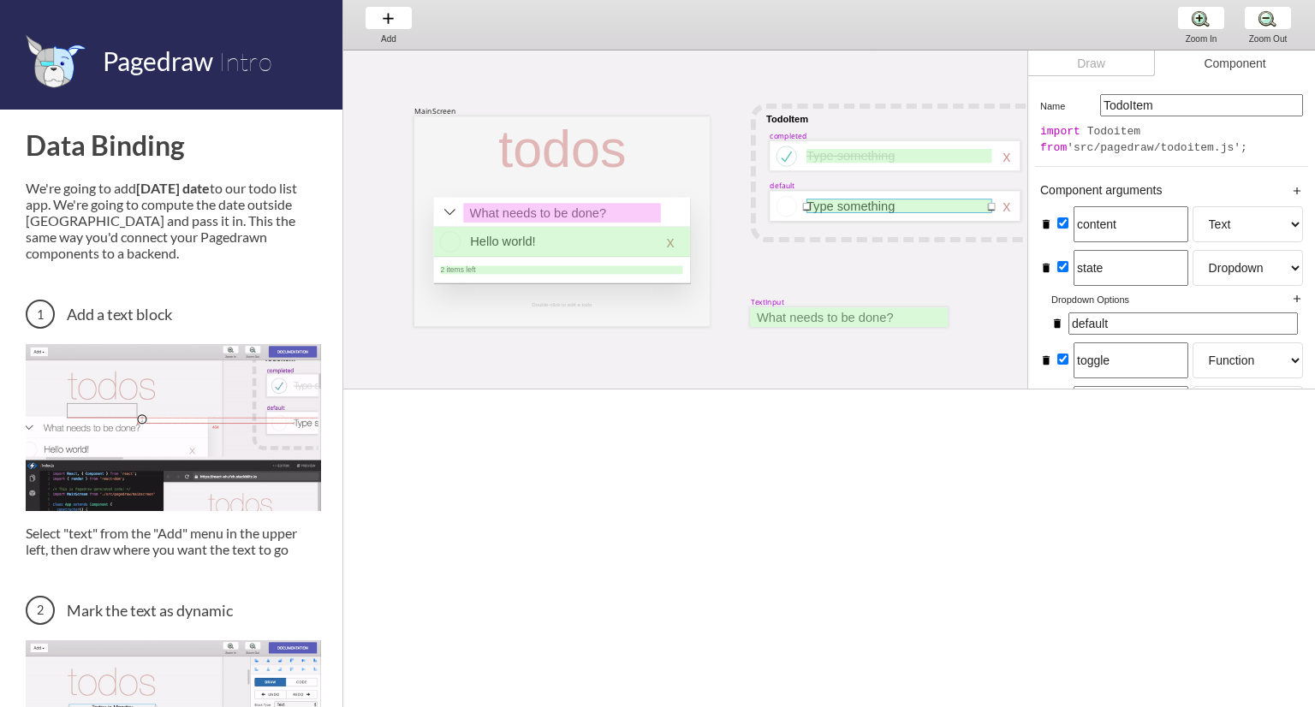
select select "8"
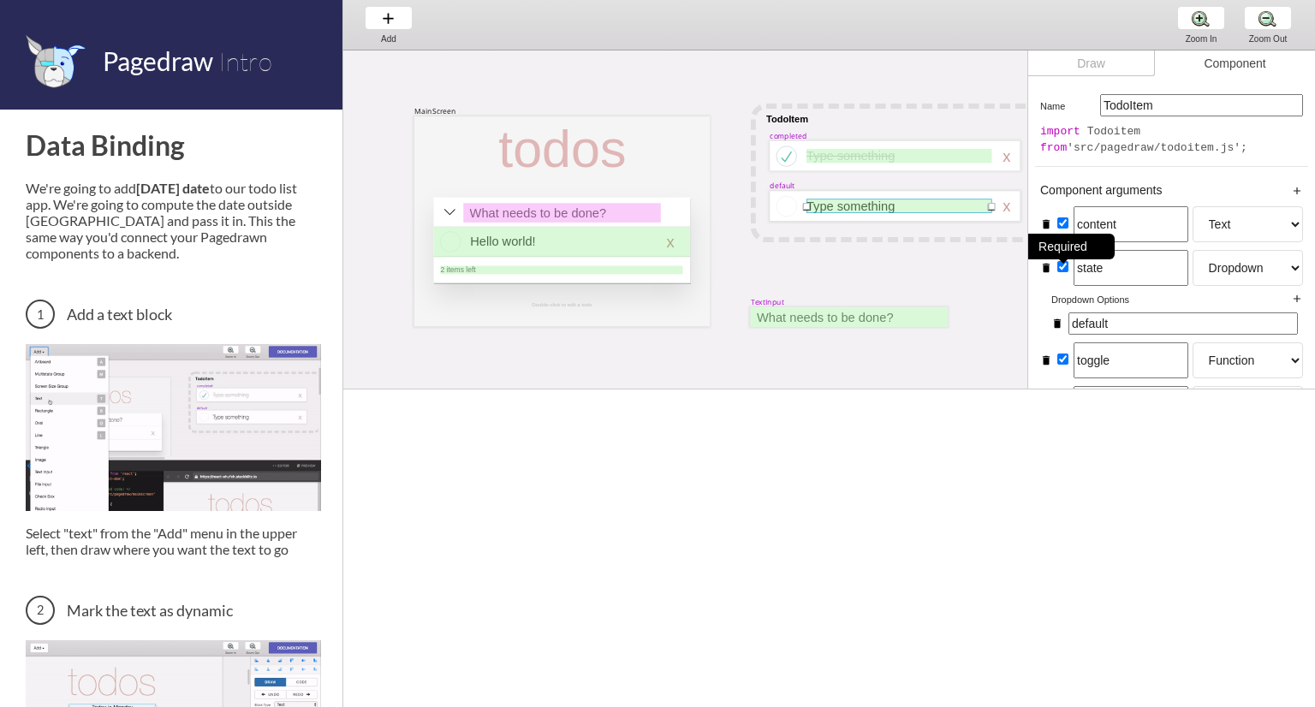
click at [1064, 259] on div "Required" at bounding box center [1063, 247] width 103 height 26
